Goal: Transaction & Acquisition: Purchase product/service

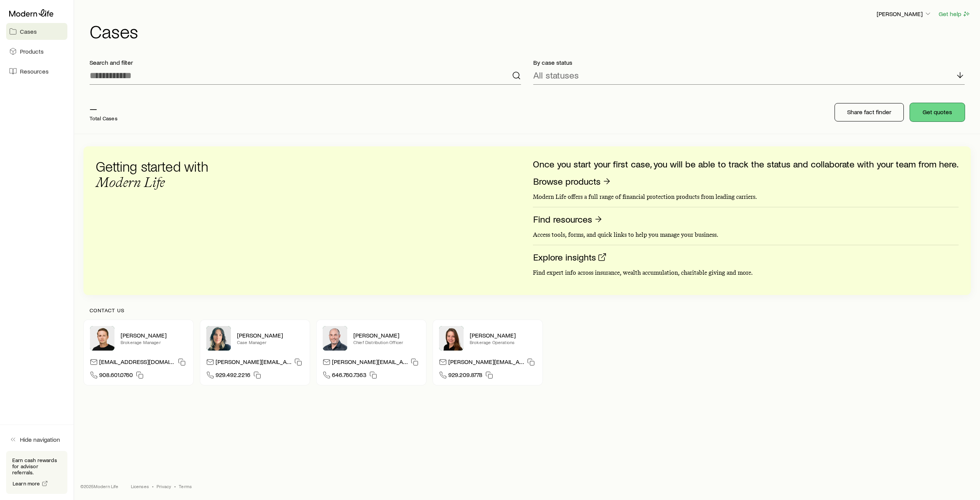
click at [927, 112] on button "Get quotes" at bounding box center [937, 112] width 55 height 18
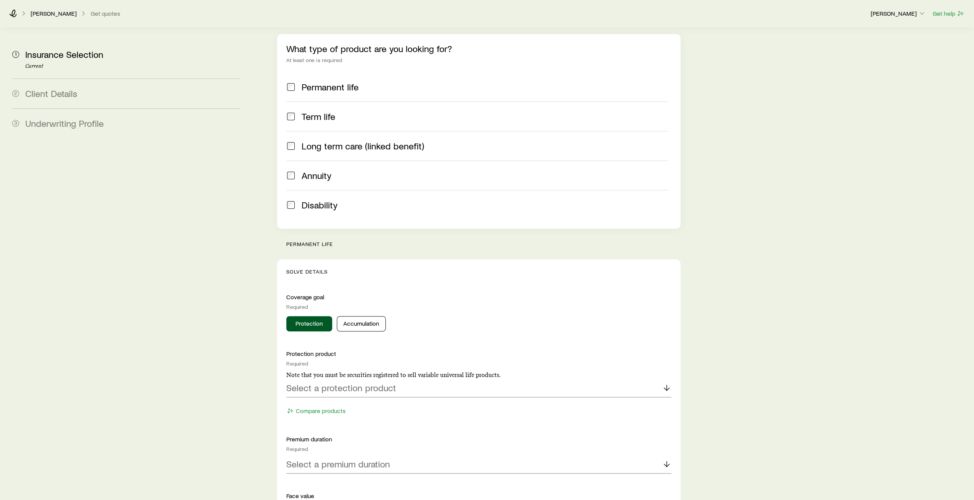
scroll to position [115, 0]
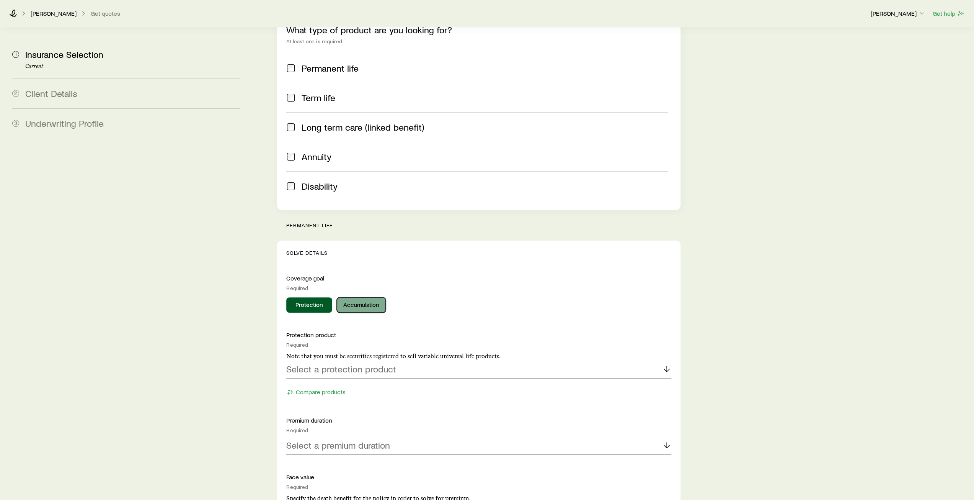
click at [360, 297] on button "Accumulation" at bounding box center [361, 304] width 49 height 15
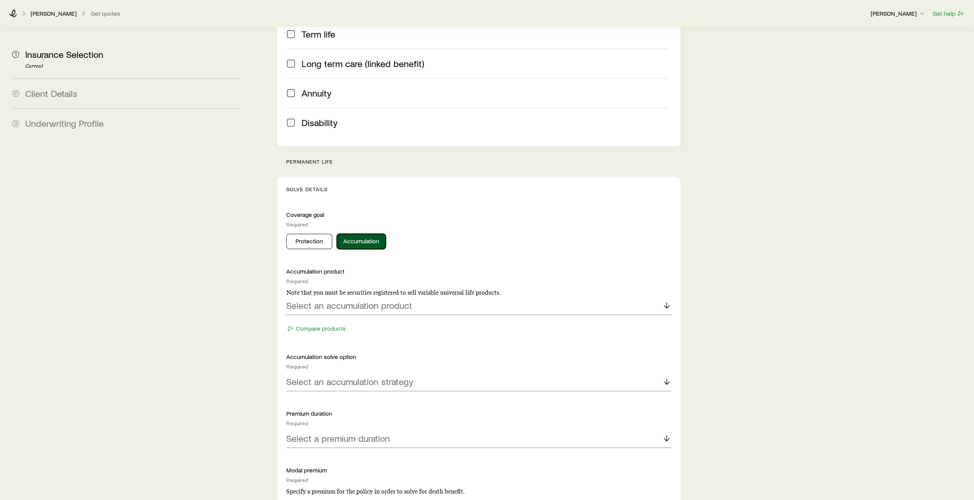
scroll to position [191, 0]
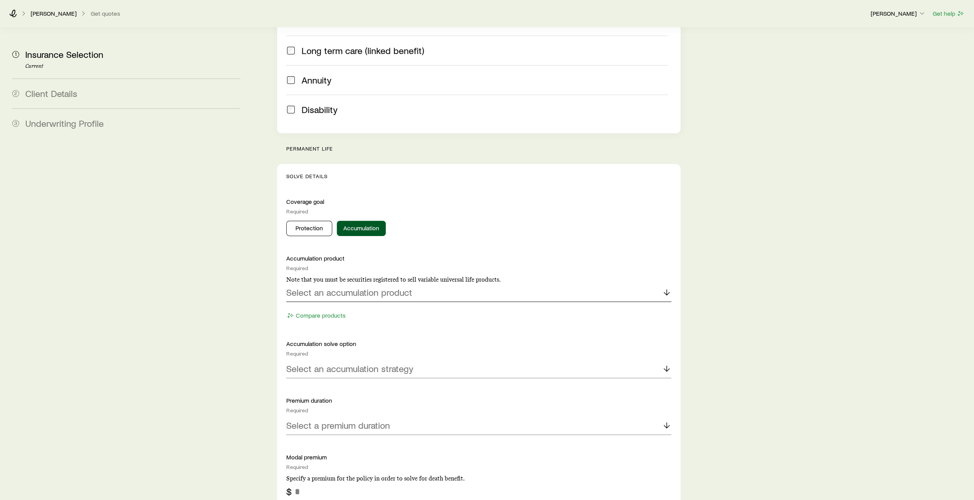
click at [443, 283] on div "Select an accumulation product" at bounding box center [478, 292] width 385 height 18
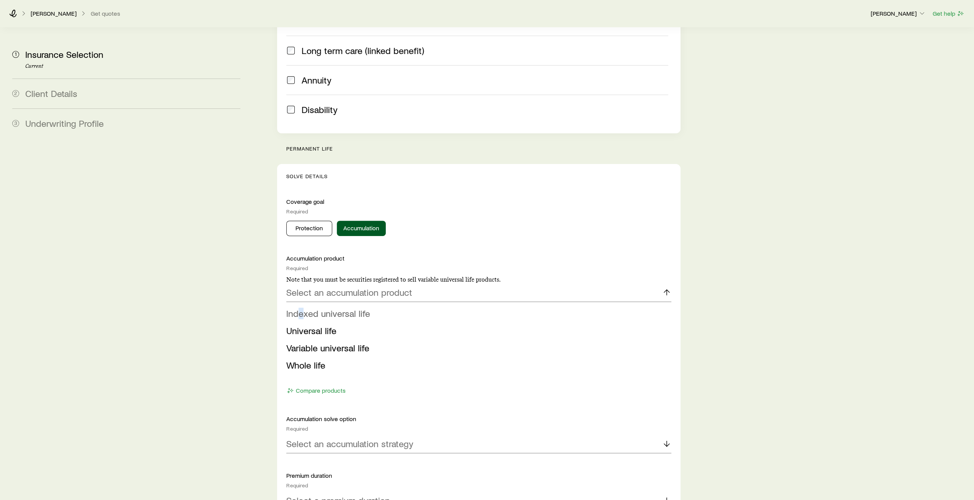
click at [301, 307] on span "Indexed universal life" at bounding box center [328, 312] width 84 height 11
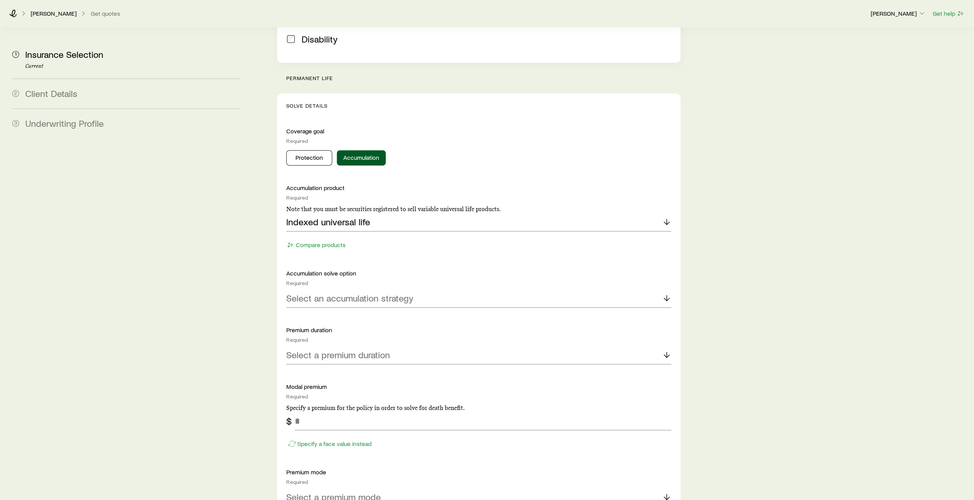
scroll to position [268, 0]
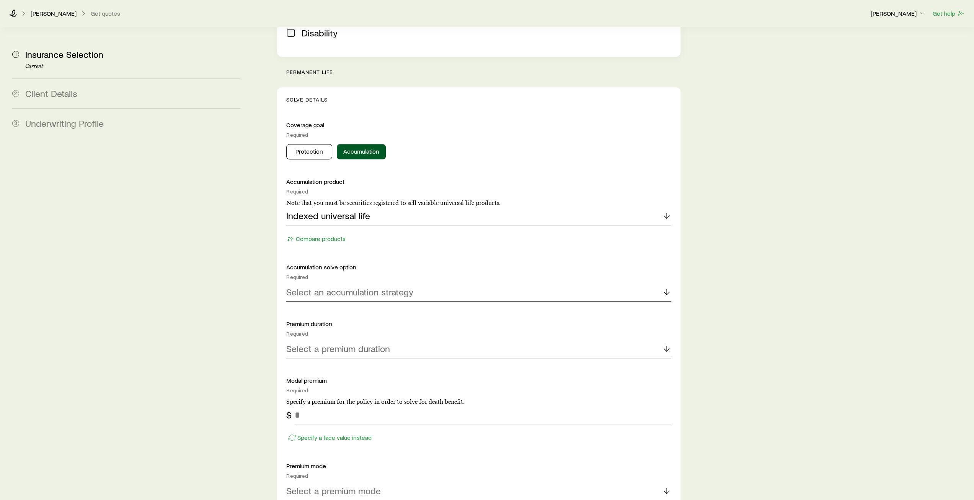
click at [386, 286] on p "Select an accumulation strategy" at bounding box center [349, 291] width 127 height 11
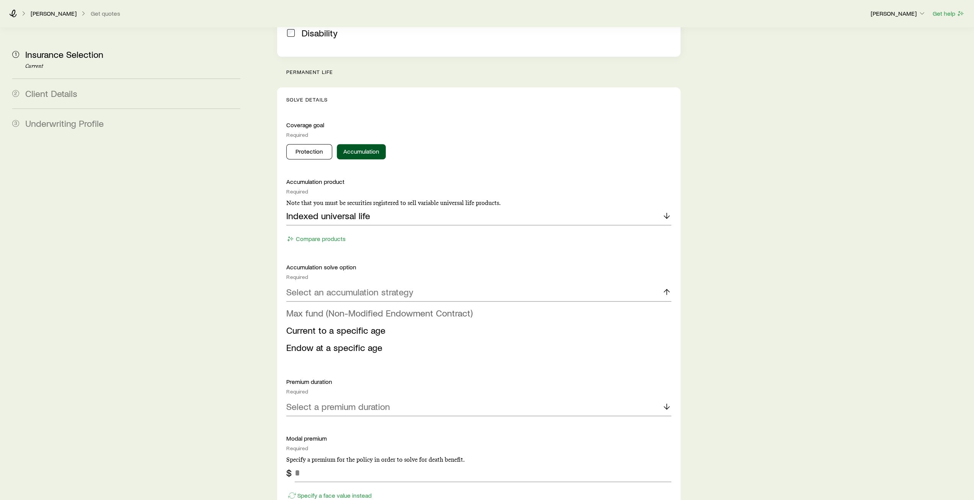
click at [333, 307] on span "Max fund (Non-Modified Endowment Contract)" at bounding box center [379, 312] width 186 height 11
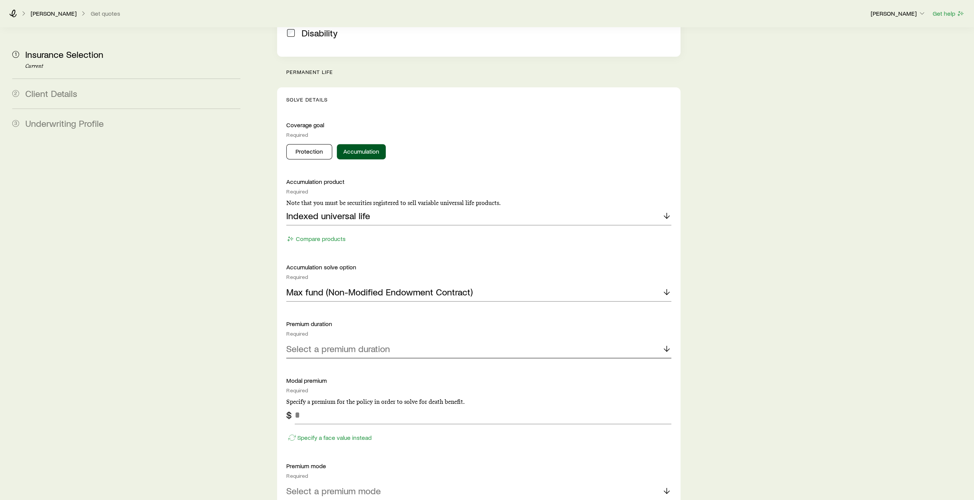
click at [421, 340] on div "Select a premium duration" at bounding box center [478, 349] width 385 height 18
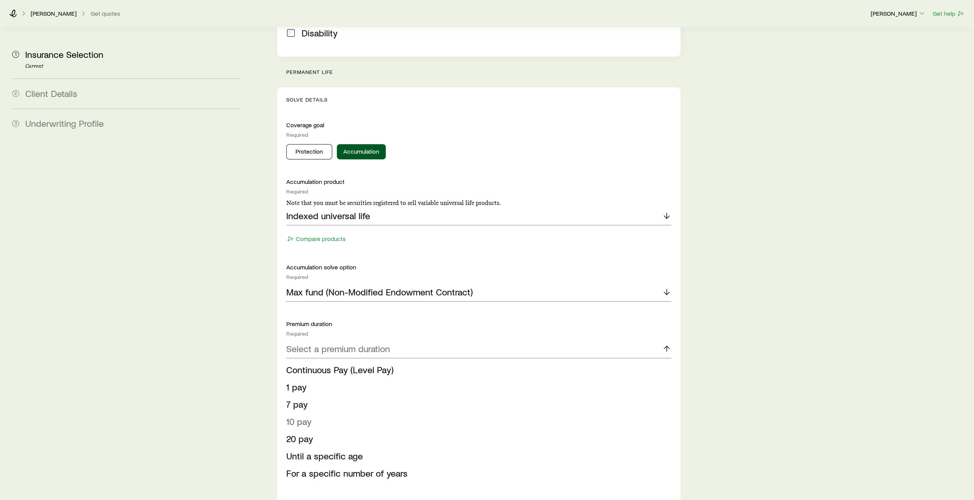
click at [301, 415] on span "10 pay" at bounding box center [298, 420] width 25 height 11
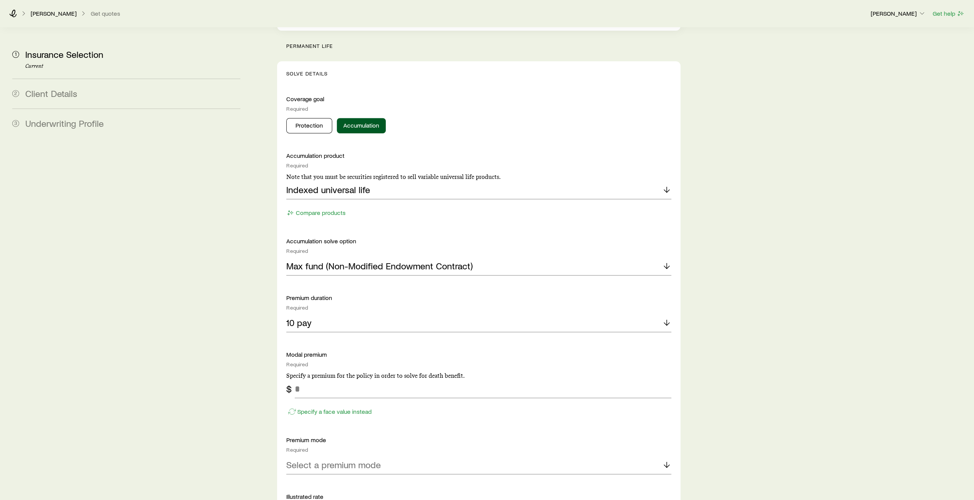
scroll to position [306, 0]
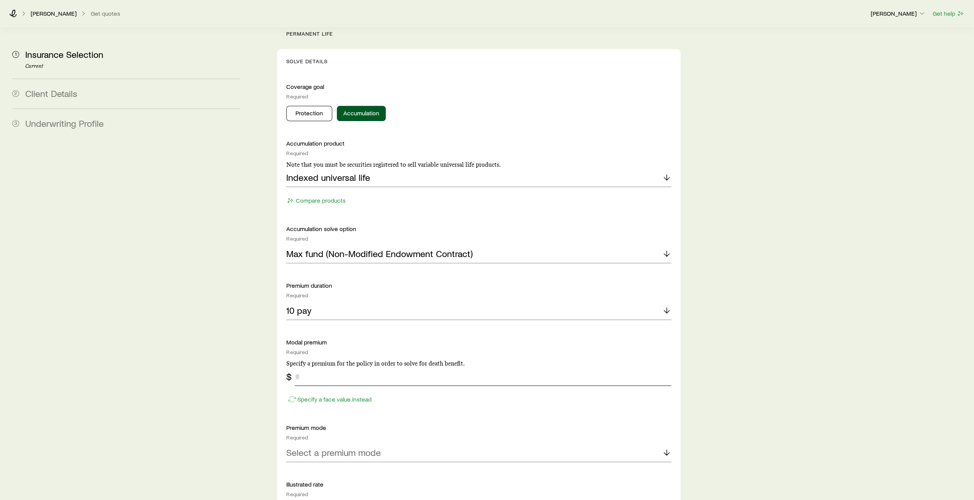
click at [339, 367] on input "tel" at bounding box center [483, 376] width 376 height 18
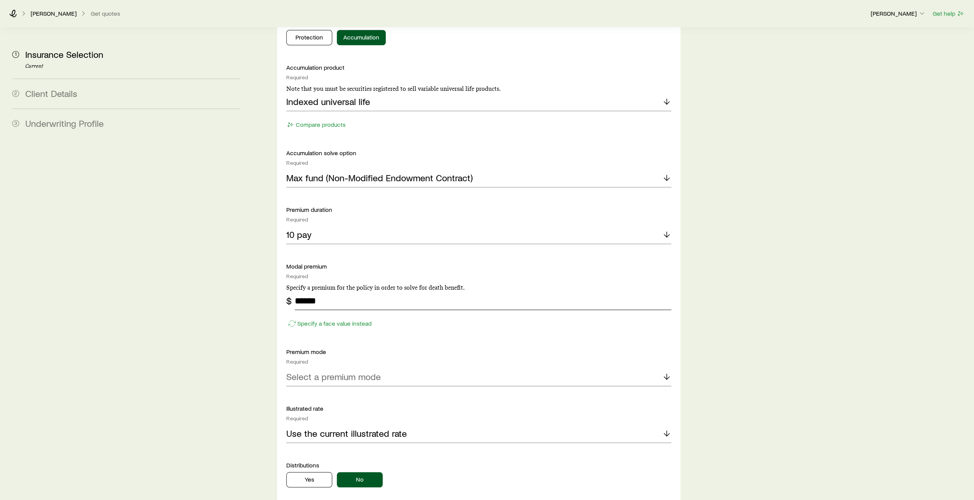
scroll to position [383, 0]
type input "******"
click at [351, 370] on p "Select a premium mode" at bounding box center [333, 375] width 95 height 11
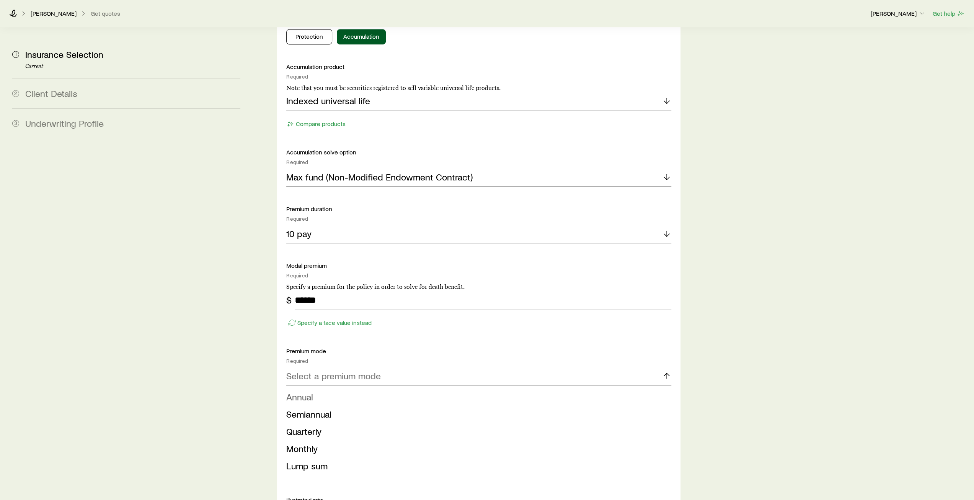
click at [308, 391] on span "Annual" at bounding box center [299, 396] width 27 height 11
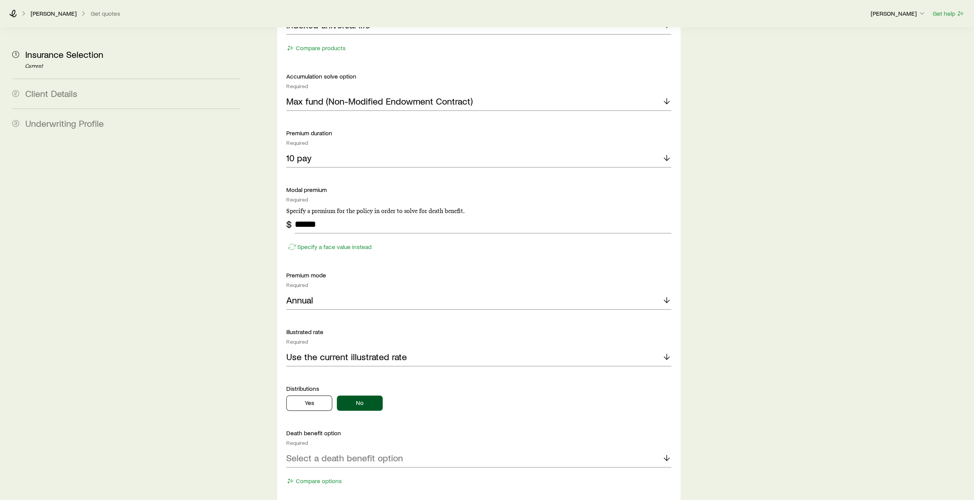
scroll to position [459, 0]
click at [373, 394] on button "No" at bounding box center [360, 401] width 46 height 15
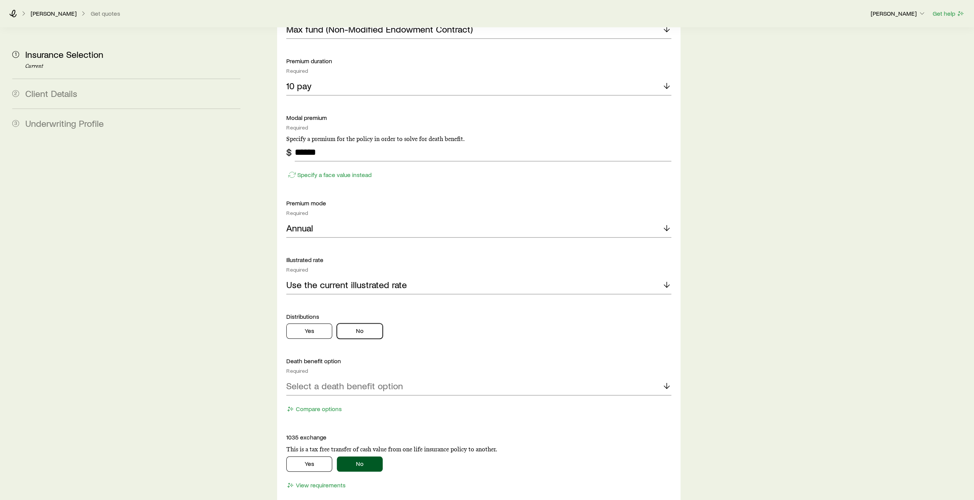
scroll to position [536, 0]
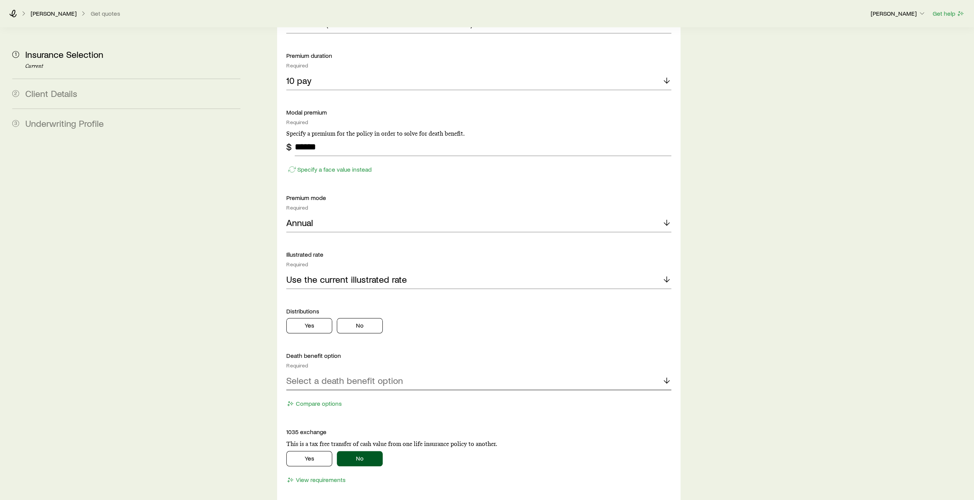
click at [351, 375] on p "Select a death benefit option" at bounding box center [344, 380] width 117 height 11
click at [329, 413] on span "Level (Option A)" at bounding box center [318, 418] width 64 height 11
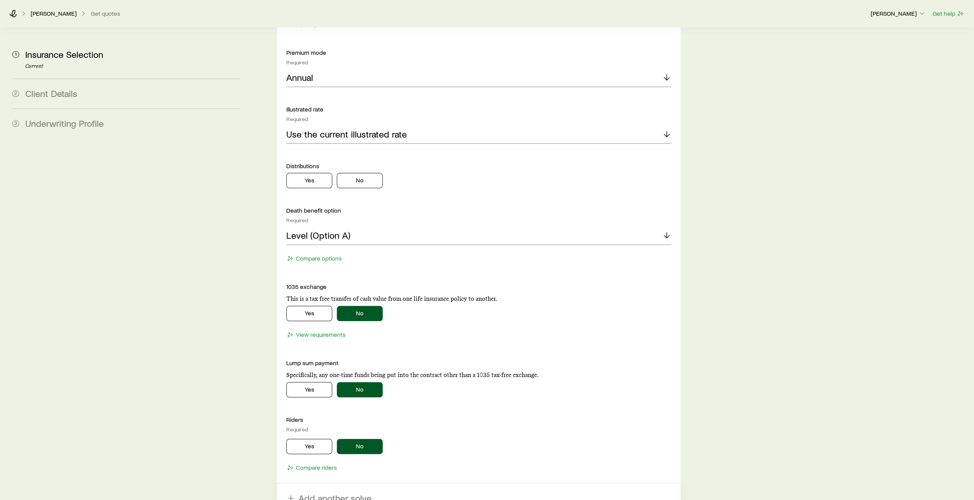
scroll to position [727, 0]
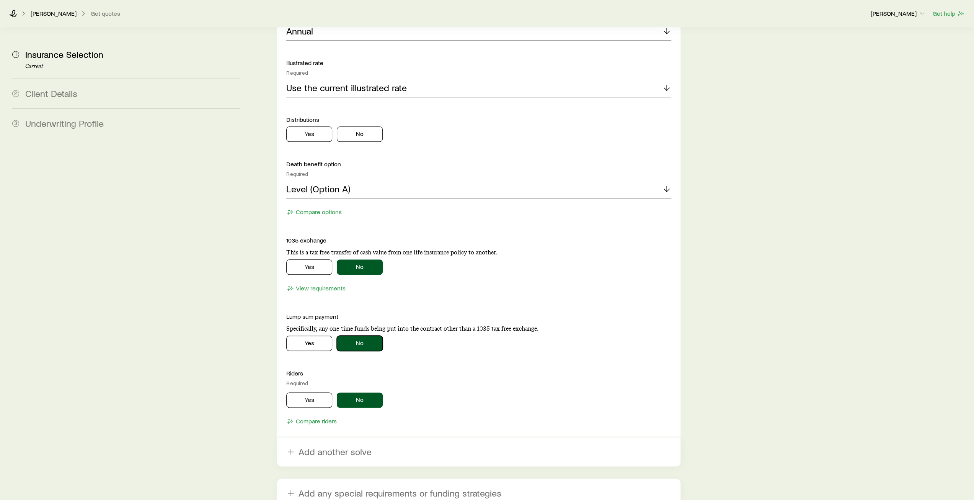
drag, startPoint x: 363, startPoint y: 317, endPoint x: 430, endPoint y: 334, distance: 68.3
click at [364, 335] on button "No" at bounding box center [360, 342] width 46 height 15
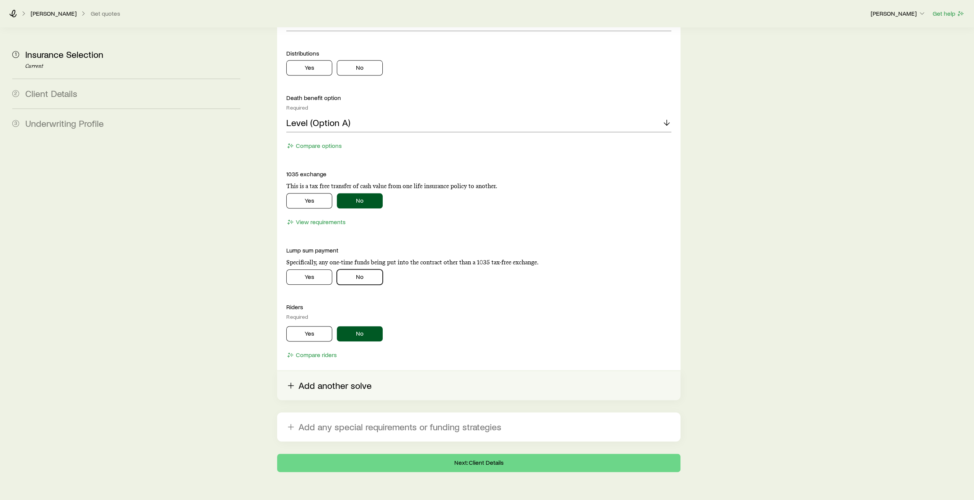
scroll to position [795, 0]
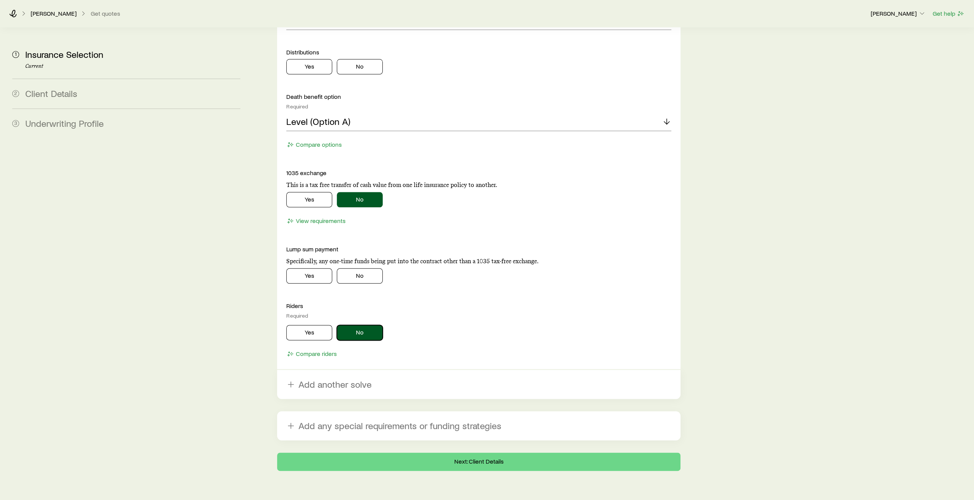
drag, startPoint x: 358, startPoint y: 313, endPoint x: 382, endPoint y: 317, distance: 23.7
click at [359, 325] on button "No" at bounding box center [360, 332] width 46 height 15
click at [484, 452] on button "Next: Client Details" at bounding box center [478, 461] width 403 height 18
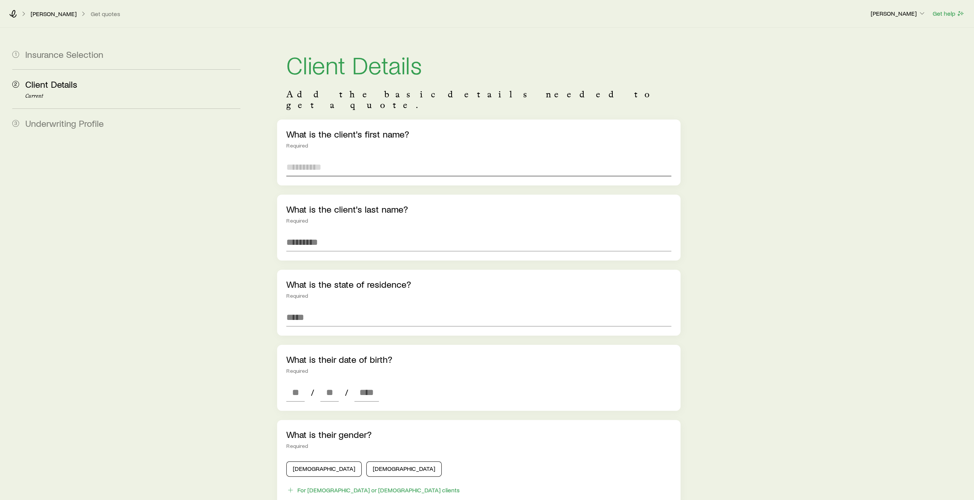
click at [338, 158] on input "text" at bounding box center [478, 167] width 385 height 18
type input "****"
click at [309, 235] on input "text" at bounding box center [478, 242] width 385 height 18
type input "******"
click at [311, 308] on input at bounding box center [478, 317] width 385 height 18
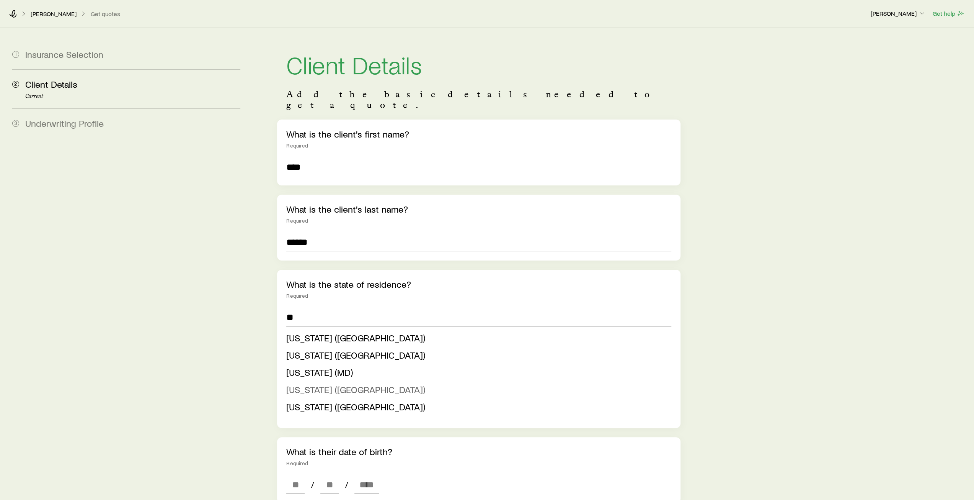
click at [320, 384] on span "Massachusetts (MA)" at bounding box center [355, 389] width 139 height 11
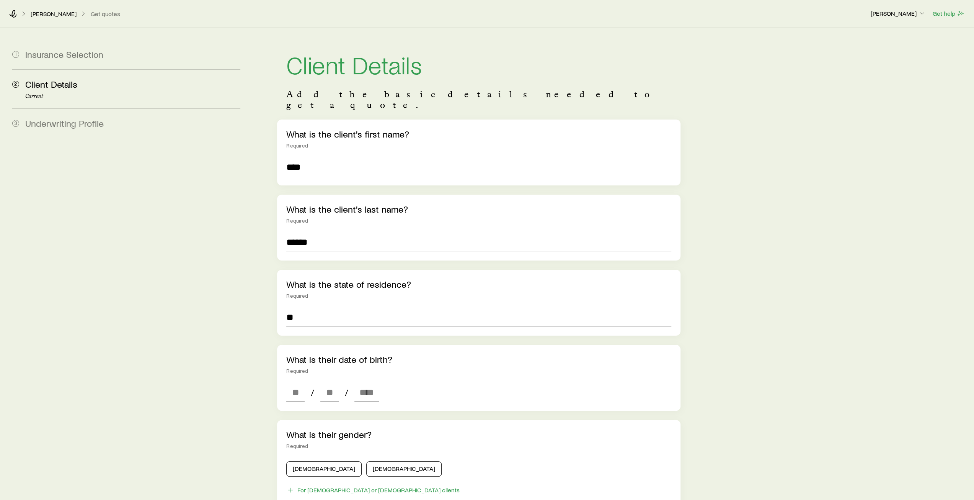
type input "**********"
click at [303, 383] on input at bounding box center [295, 392] width 18 height 18
type input "**"
type input "****"
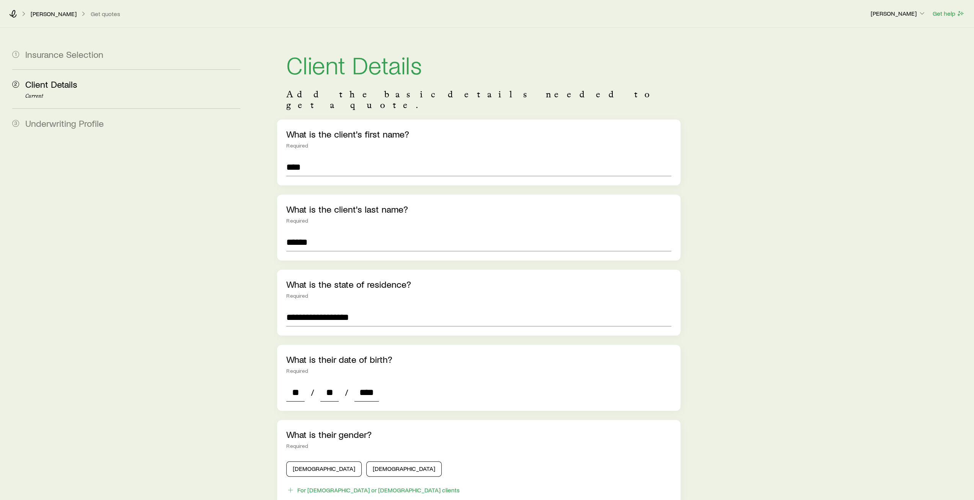
type input "*"
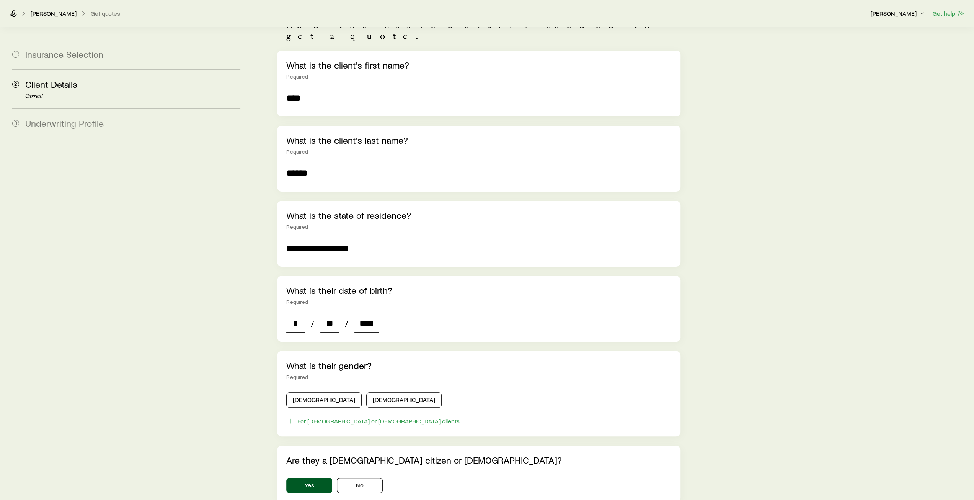
scroll to position [77, 0]
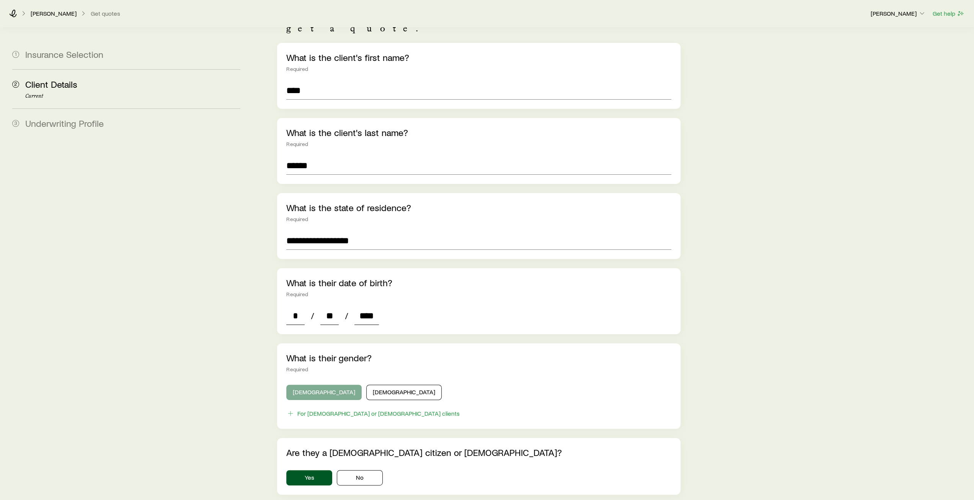
type input "****"
click at [316, 384] on button "Male" at bounding box center [323, 391] width 75 height 15
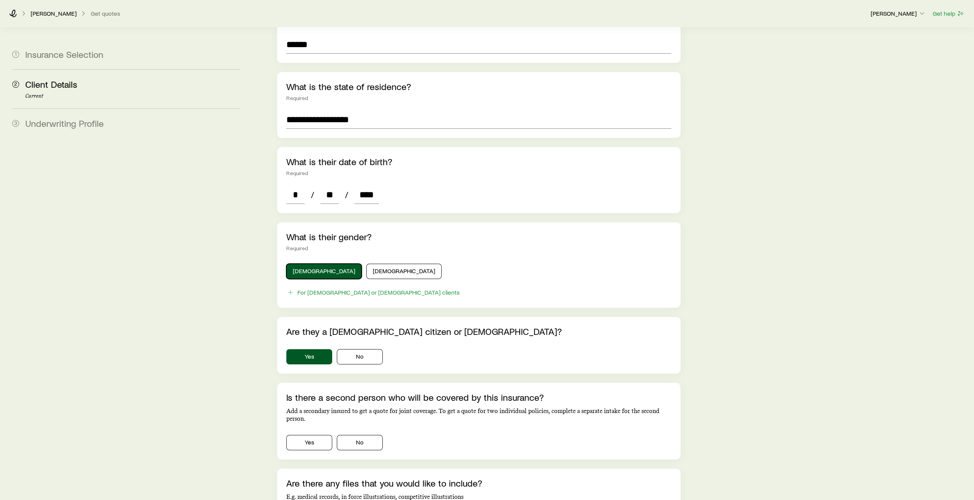
scroll to position [268, 0]
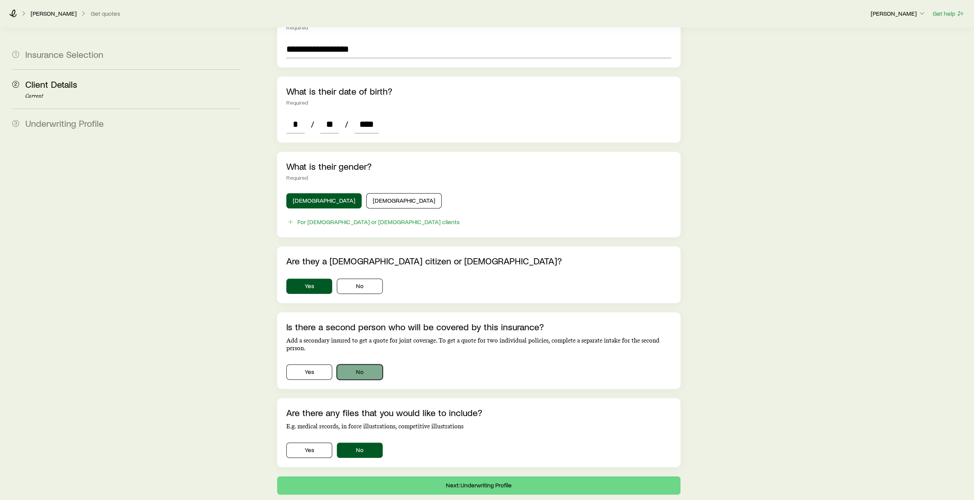
click at [370, 364] on button "No" at bounding box center [360, 371] width 46 height 15
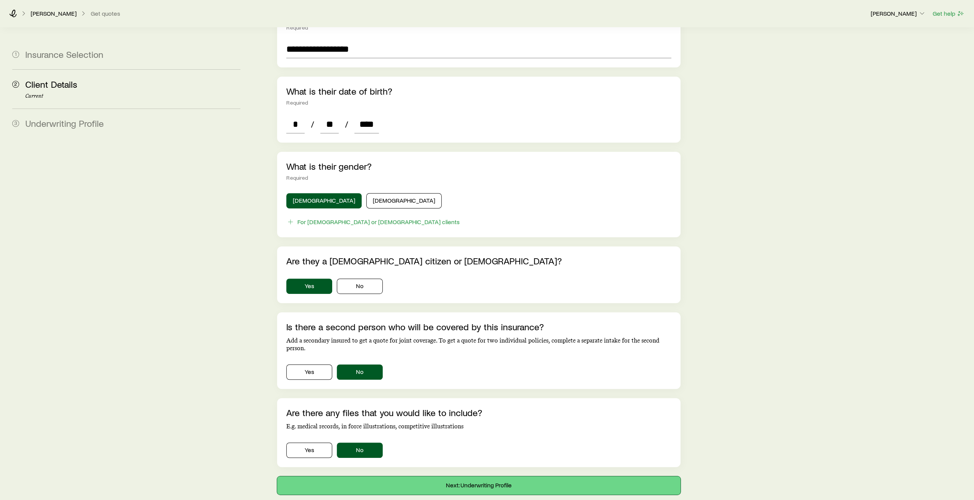
click at [476, 476] on button "Next: Underwriting Profile" at bounding box center [478, 485] width 403 height 18
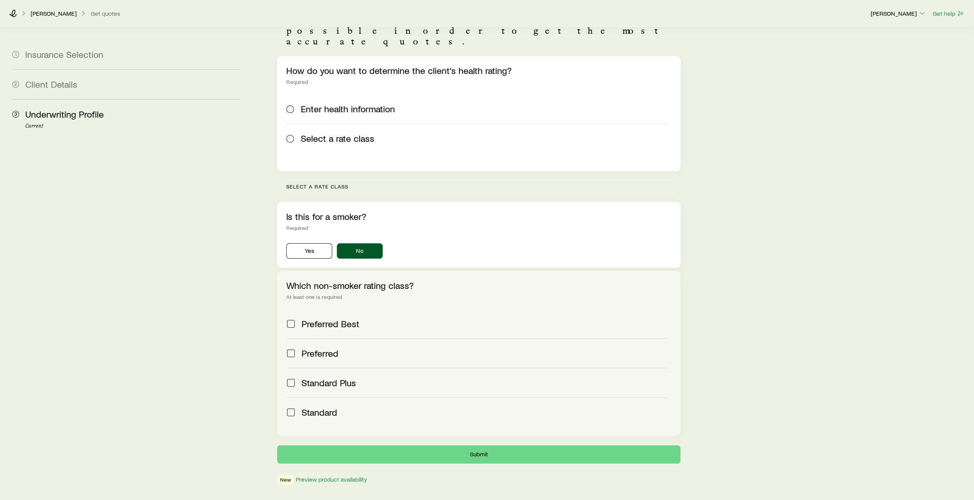
scroll to position [77, 0]
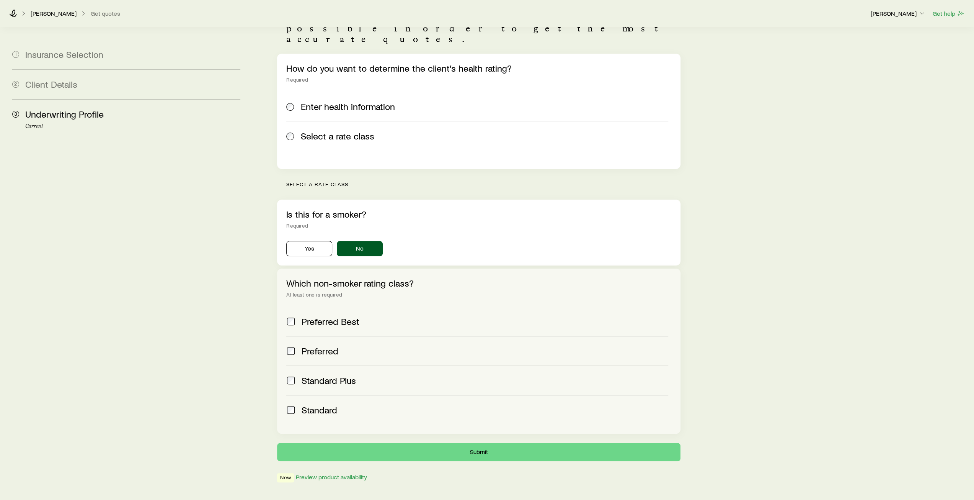
click at [296, 345] on div "Preferred" at bounding box center [477, 350] width 382 height 11
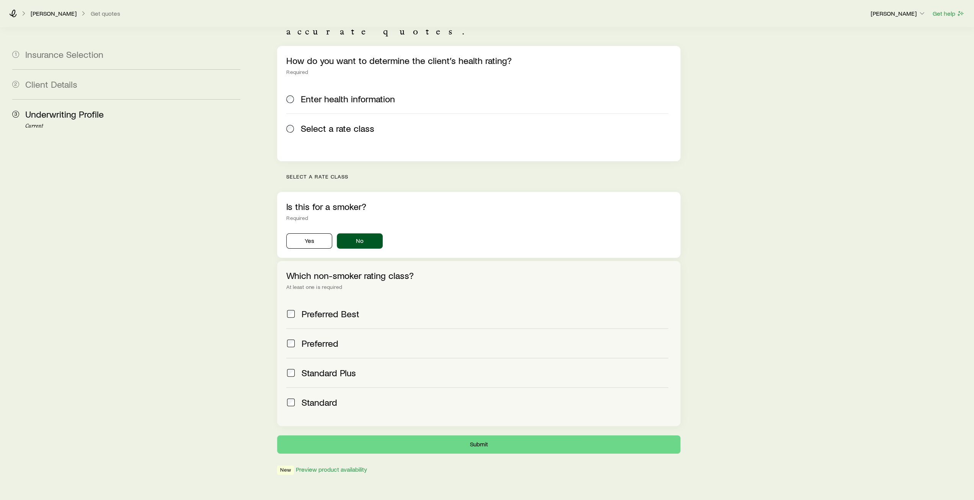
scroll to position [89, 0]
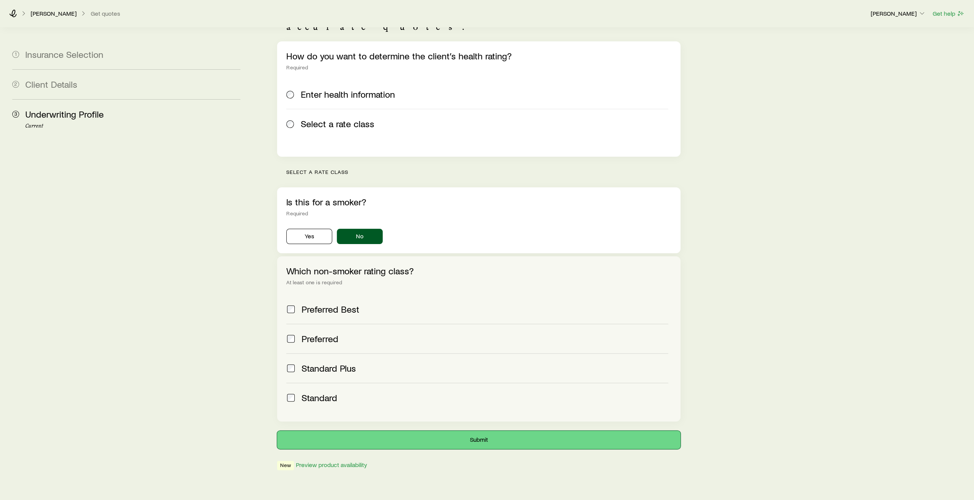
click at [484, 430] on button "Submit" at bounding box center [478, 439] width 403 height 18
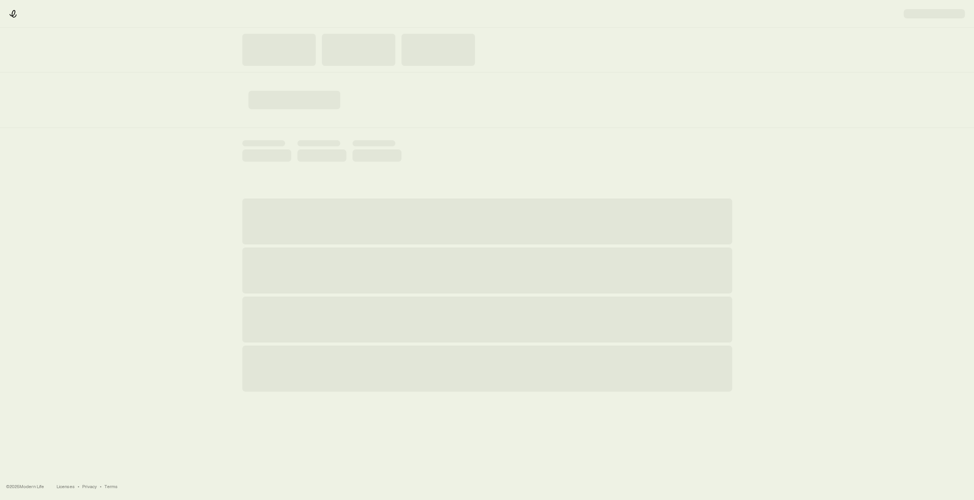
scroll to position [0, 0]
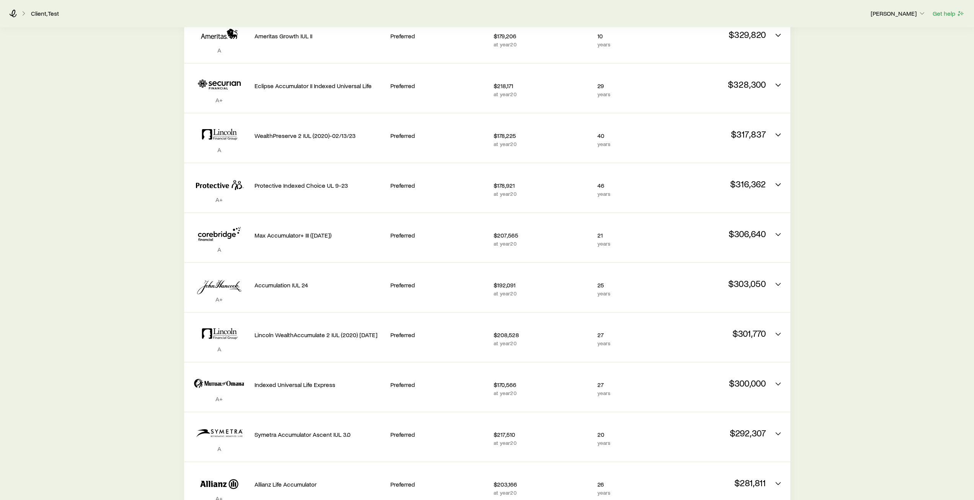
scroll to position [421, 0]
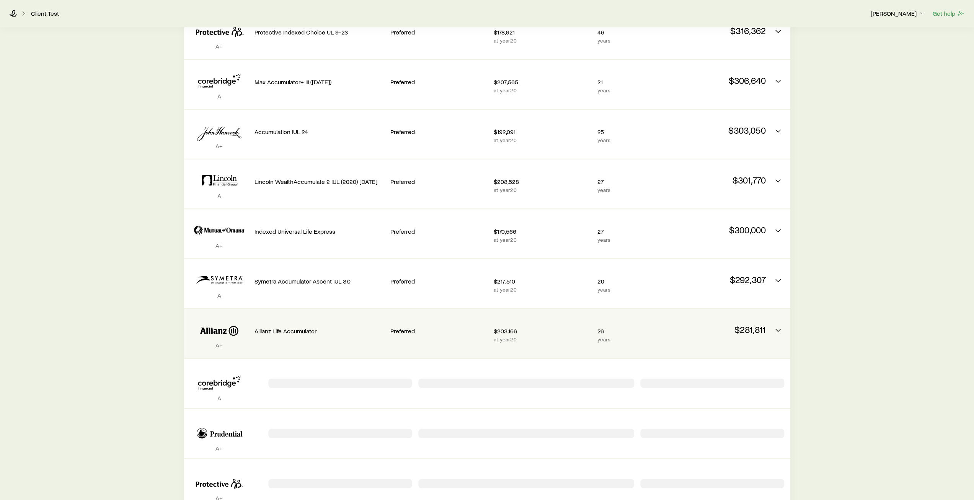
click at [277, 324] on div "Allianz Life Accumulator" at bounding box center [320, 329] width 130 height 29
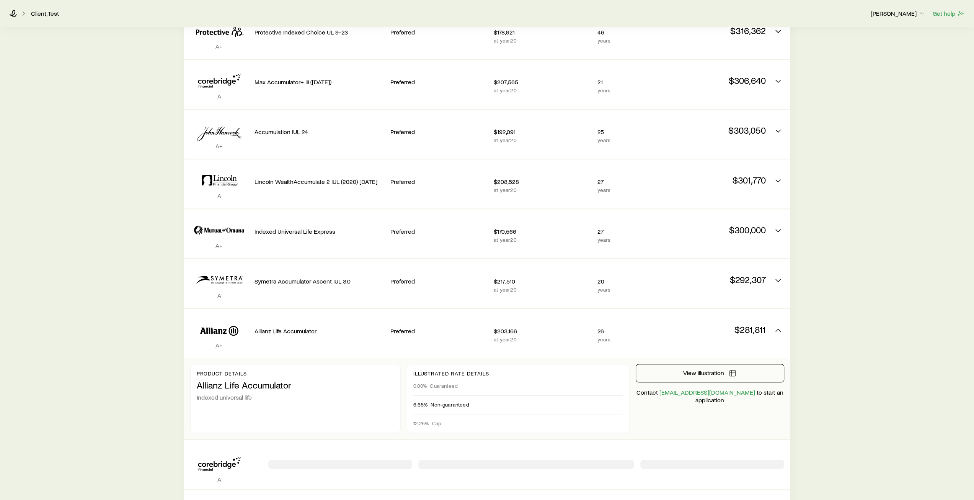
scroll to position [498, 0]
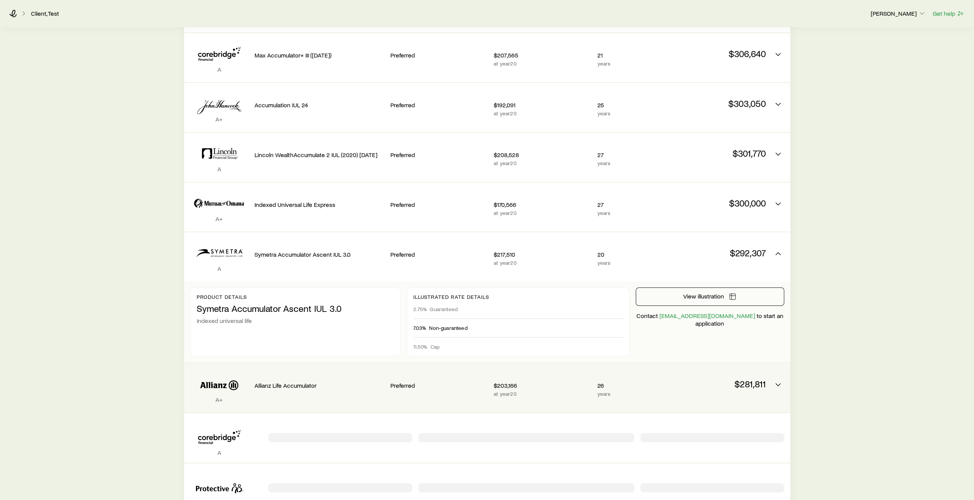
click at [316, 375] on div "Allianz Life Accumulator" at bounding box center [320, 383] width 130 height 29
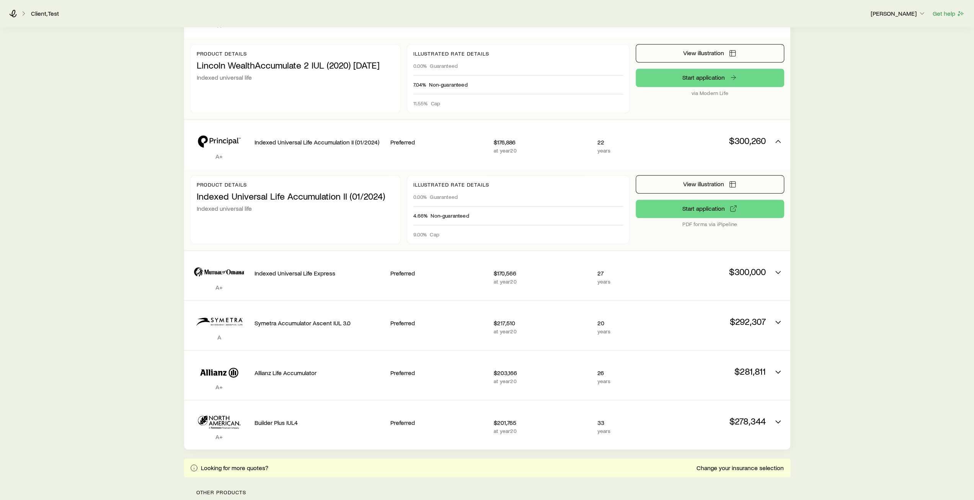
scroll to position [727, 0]
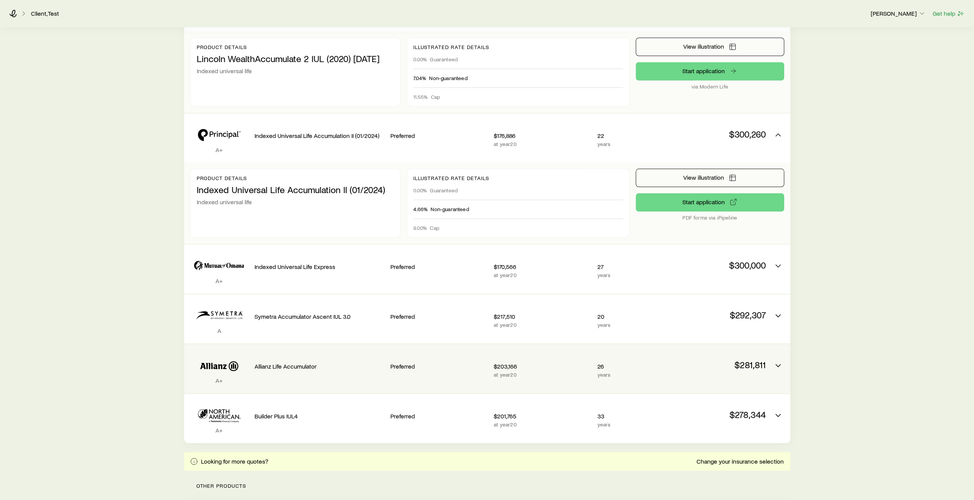
click at [339, 363] on p "Allianz Life Accumulator" at bounding box center [320, 366] width 130 height 8
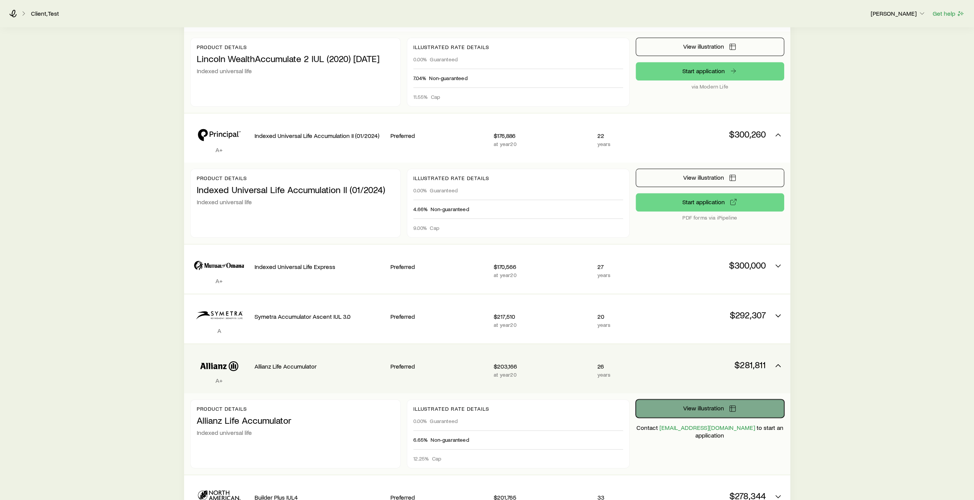
click at [682, 407] on button "View illustration" at bounding box center [710, 408] width 149 height 18
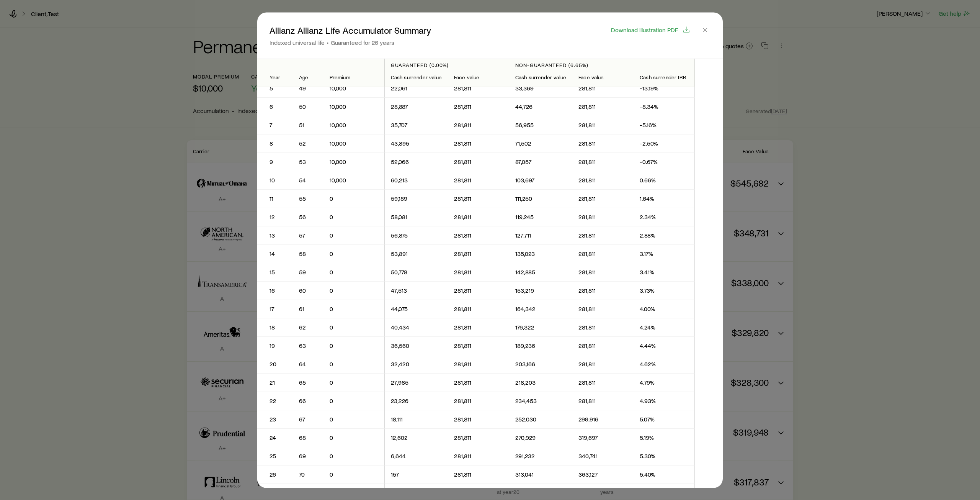
scroll to position [0, 0]
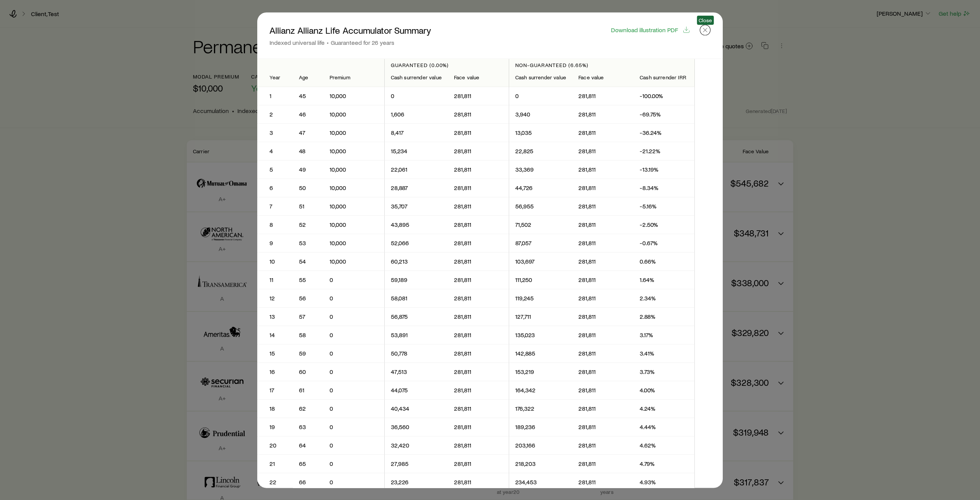
click at [708, 29] on icon "button" at bounding box center [705, 30] width 8 height 8
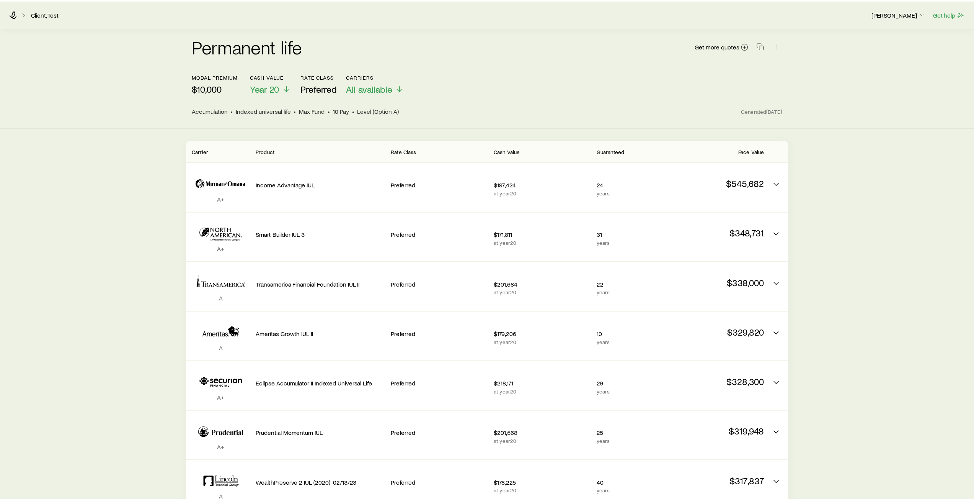
scroll to position [727, 0]
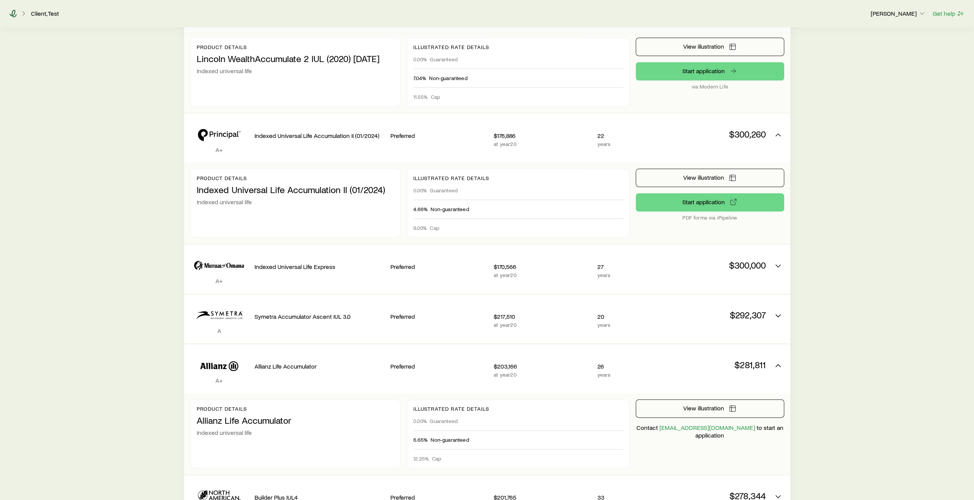
click at [13, 16] on icon at bounding box center [13, 14] width 8 height 8
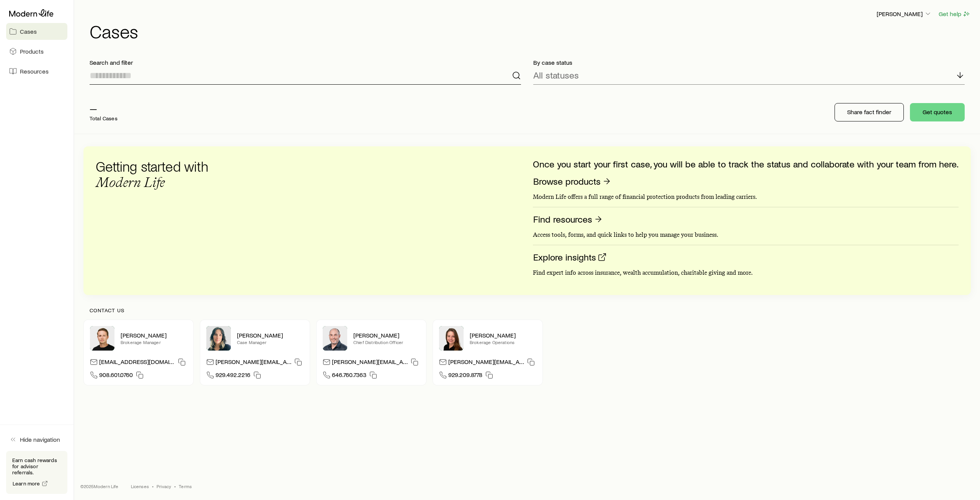
click at [174, 75] on input at bounding box center [306, 75] width 432 height 18
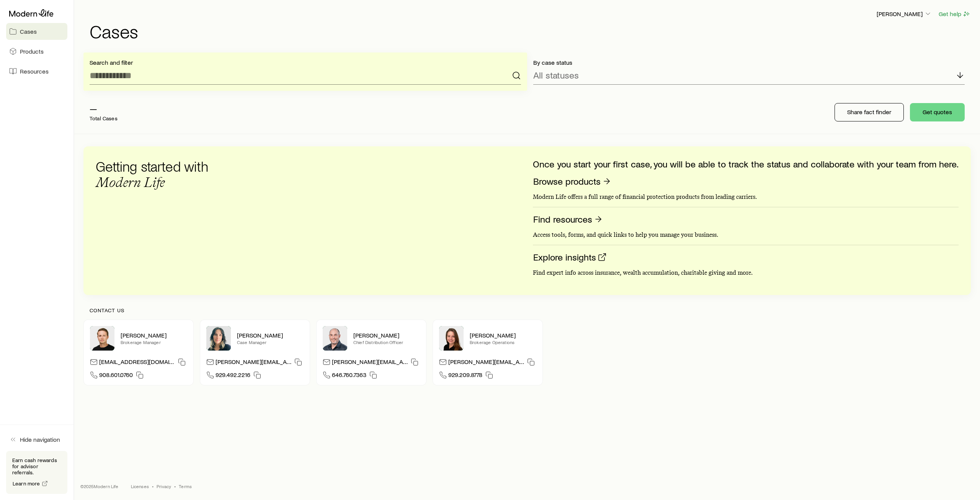
click at [234, 114] on div "— Total Cases" at bounding box center [205, 112] width 245 height 31
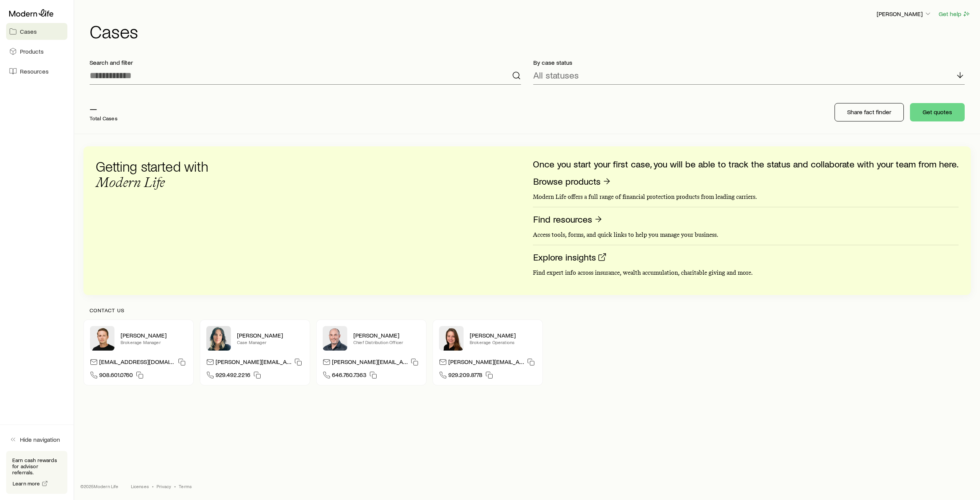
click at [516, 75] on icon at bounding box center [516, 75] width 9 height 9
click at [498, 105] on div "— Total Cases Share fact finder Get quotes" at bounding box center [527, 112] width 888 height 43
click at [927, 13] on icon "button" at bounding box center [928, 14] width 8 height 8
click at [864, 95] on span "Sign out" at bounding box center [868, 92] width 21 height 8
click at [27, 50] on span "Products" at bounding box center [32, 51] width 24 height 8
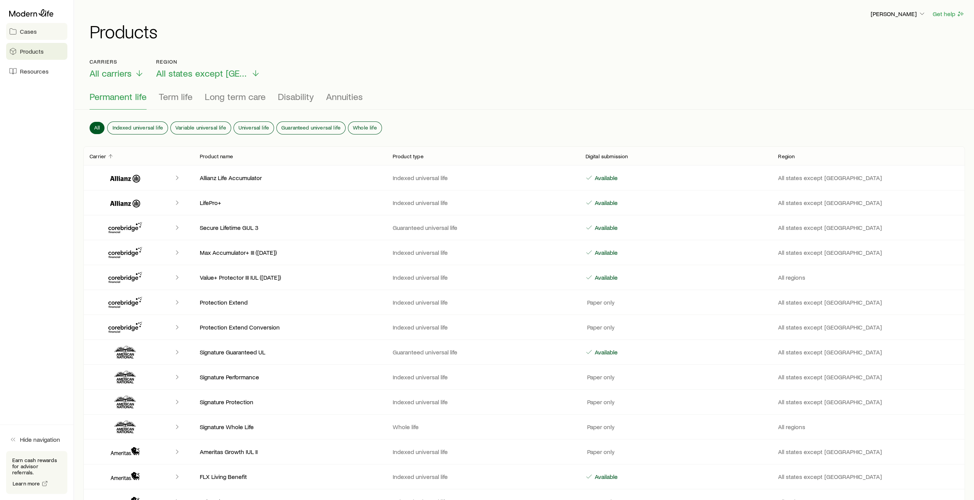
click at [30, 32] on span "Cases" at bounding box center [28, 32] width 17 height 8
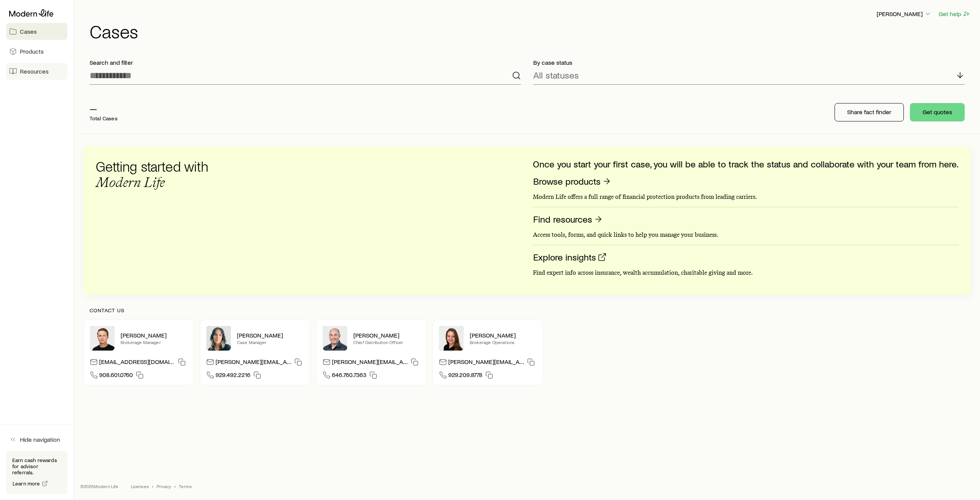
click at [37, 70] on span "Resources" at bounding box center [34, 71] width 29 height 8
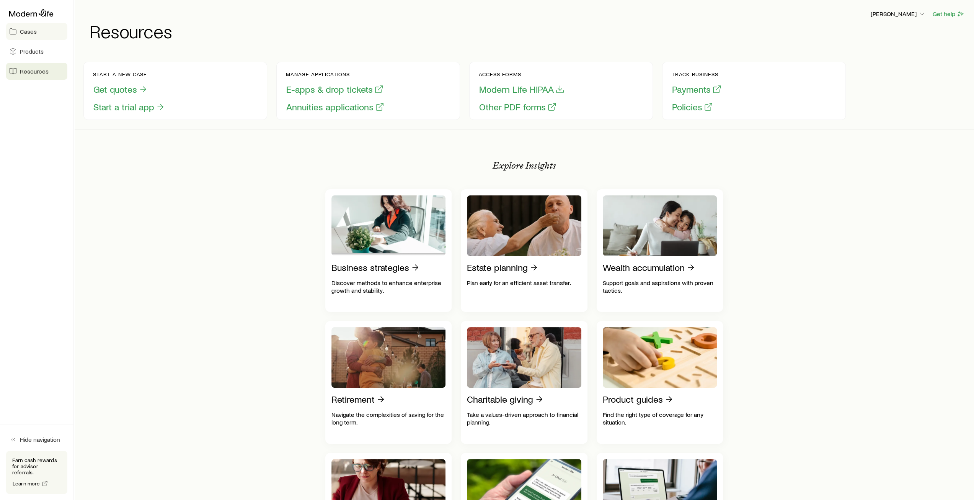
click at [28, 32] on span "Cases" at bounding box center [28, 32] width 17 height 8
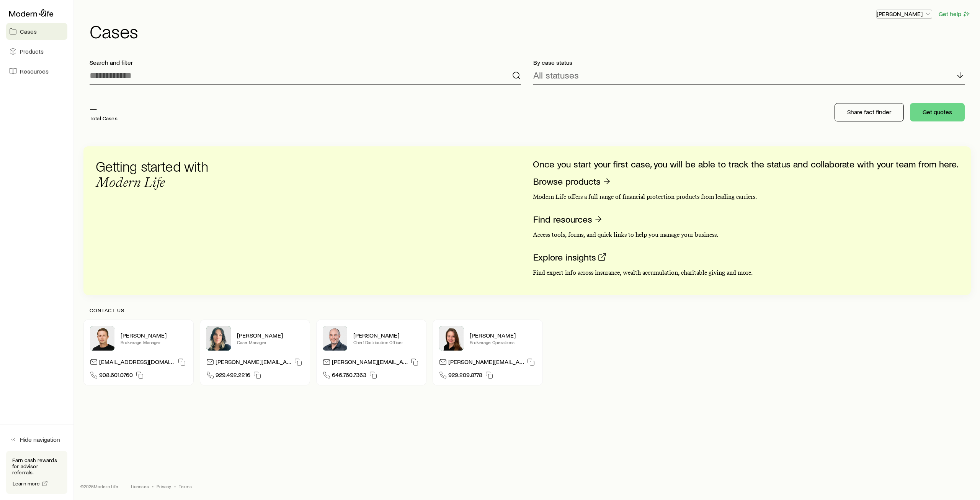
click at [929, 14] on icon "button" at bounding box center [928, 14] width 8 height 8
click at [878, 92] on span "Sign out" at bounding box center [868, 92] width 21 height 8
